Goal: Navigation & Orientation: Find specific page/section

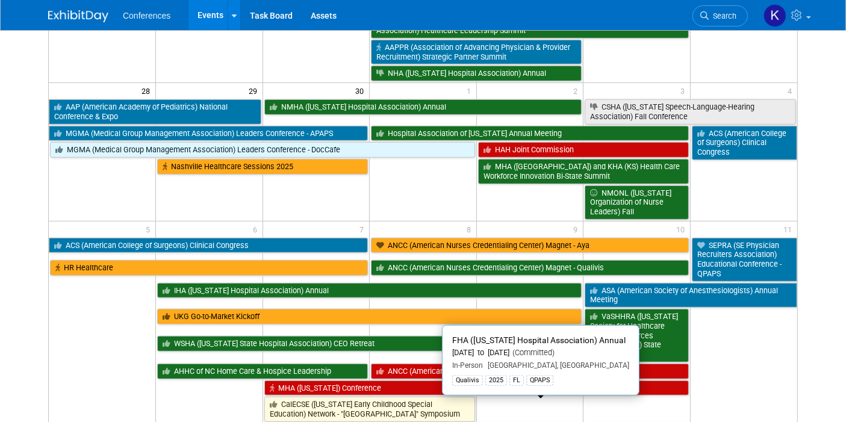
scroll to position [786, 0]
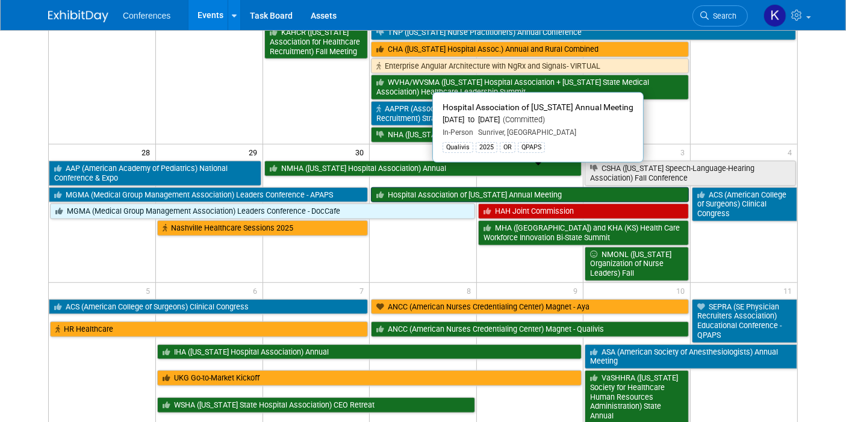
click at [489, 187] on link "Hospital Association of [US_STATE] Annual Meeting" at bounding box center [530, 195] width 318 height 16
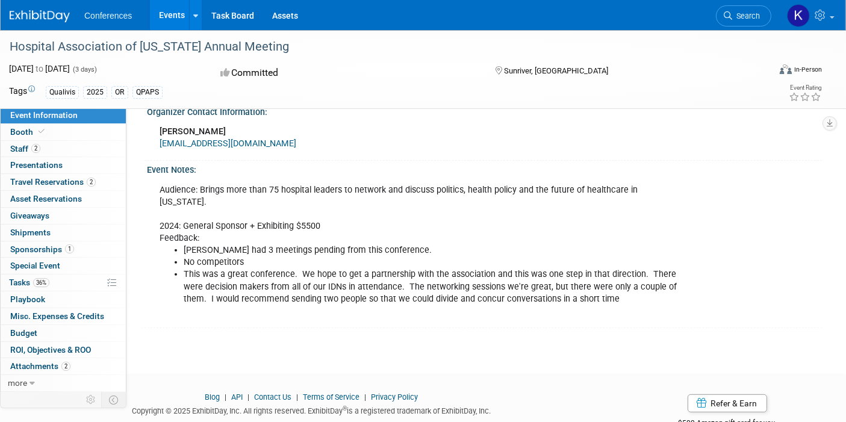
scroll to position [432, 0]
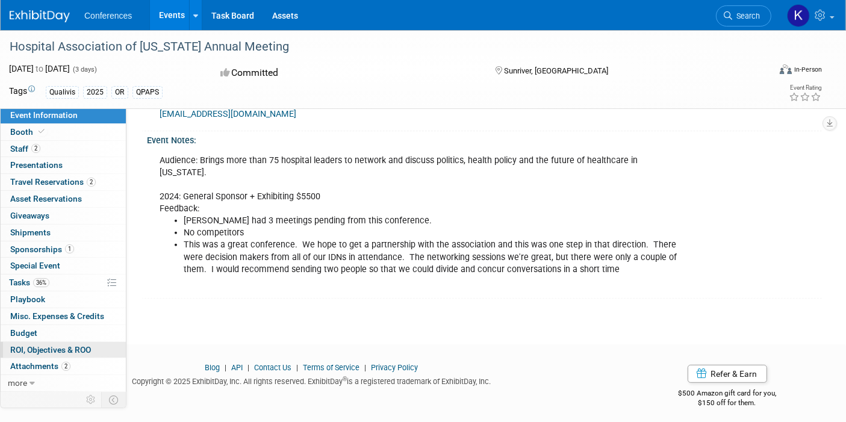
click at [101, 354] on link "0 ROI, Objectives & ROO 0" at bounding box center [63, 350] width 125 height 16
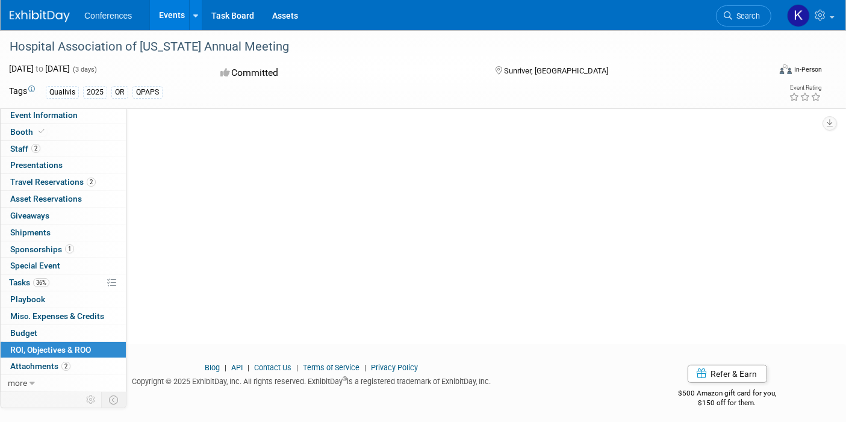
scroll to position [0, 0]
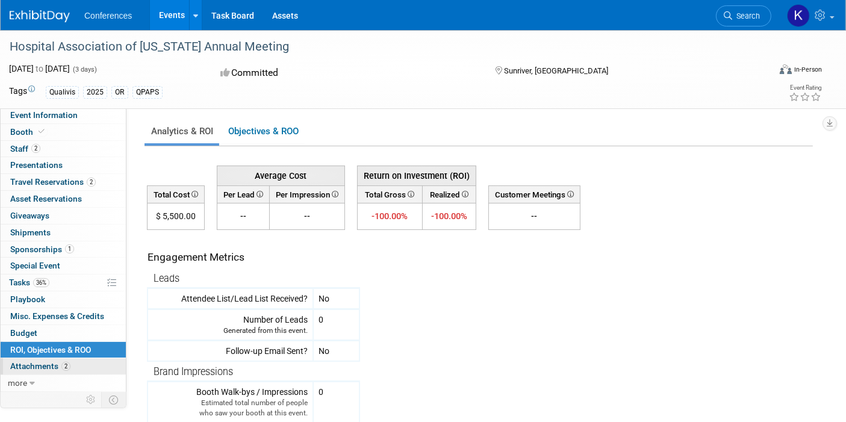
click at [96, 359] on link "2 Attachments 2" at bounding box center [63, 366] width 125 height 16
